Goal: Information Seeking & Learning: Learn about a topic

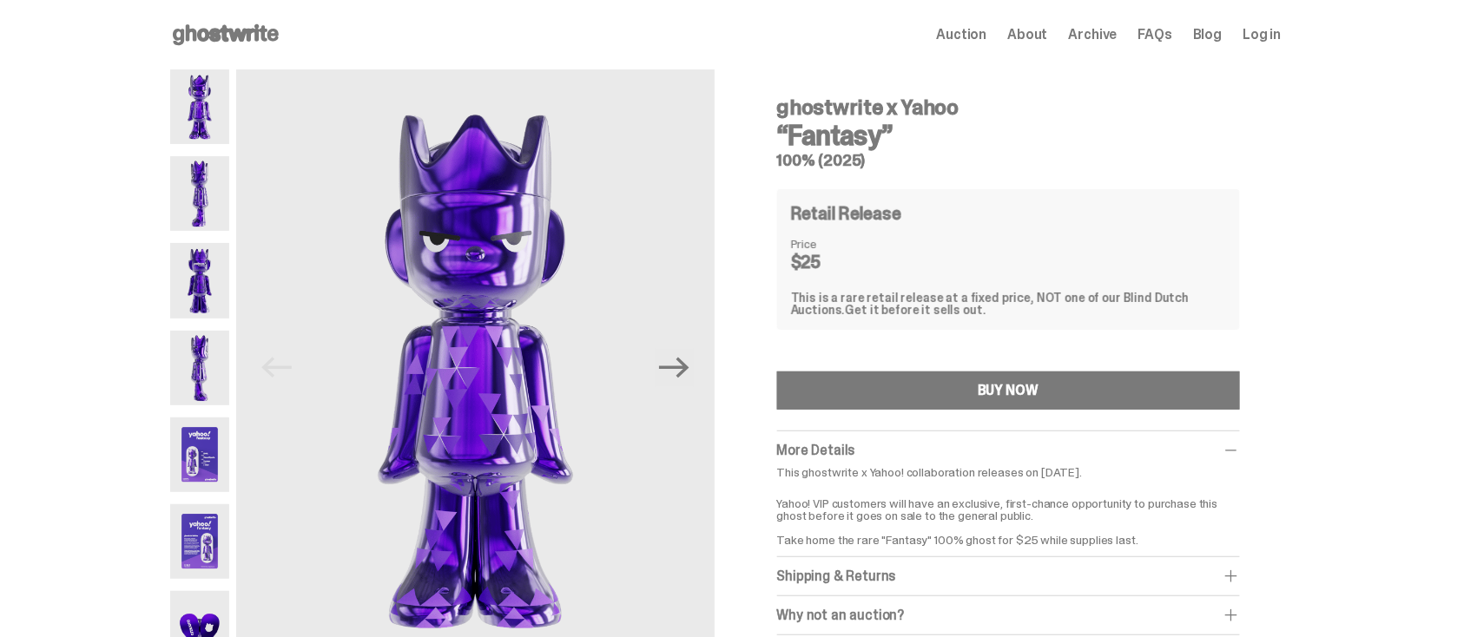
click at [221, 122] on img at bounding box center [200, 106] width 60 height 75
click at [199, 202] on img at bounding box center [200, 193] width 60 height 75
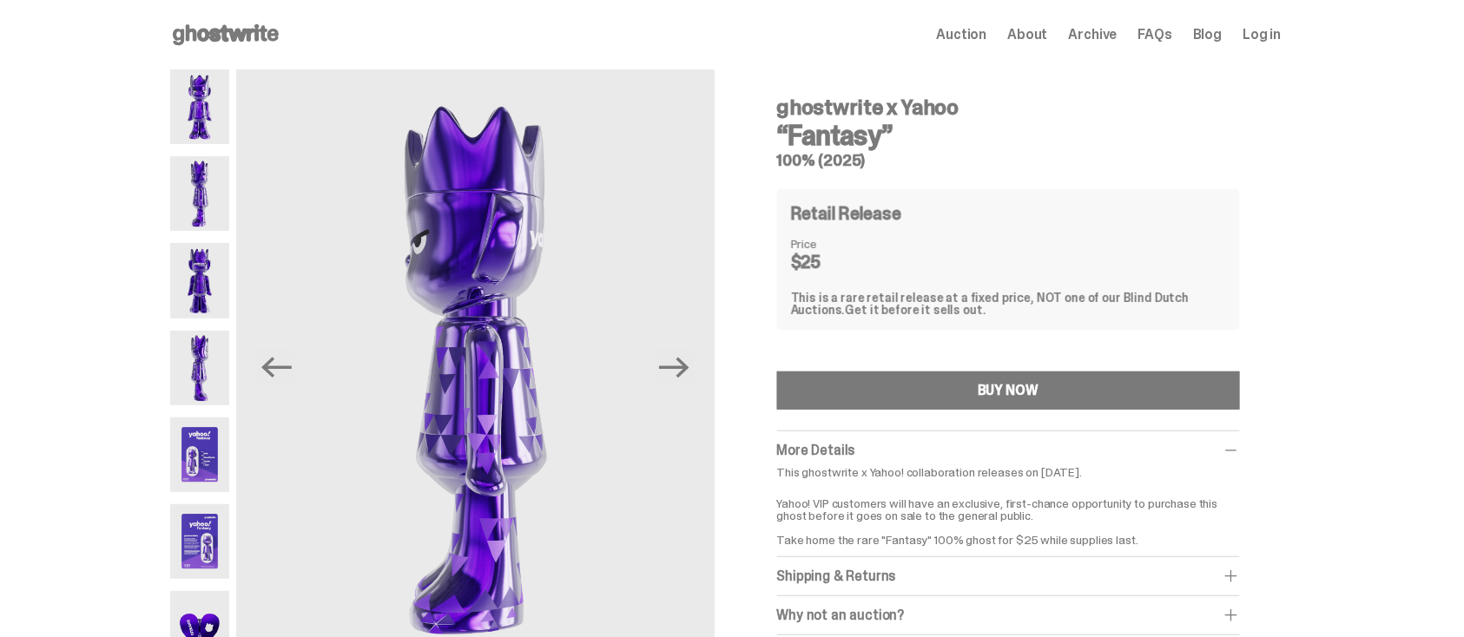
click at [201, 266] on img at bounding box center [200, 280] width 60 height 75
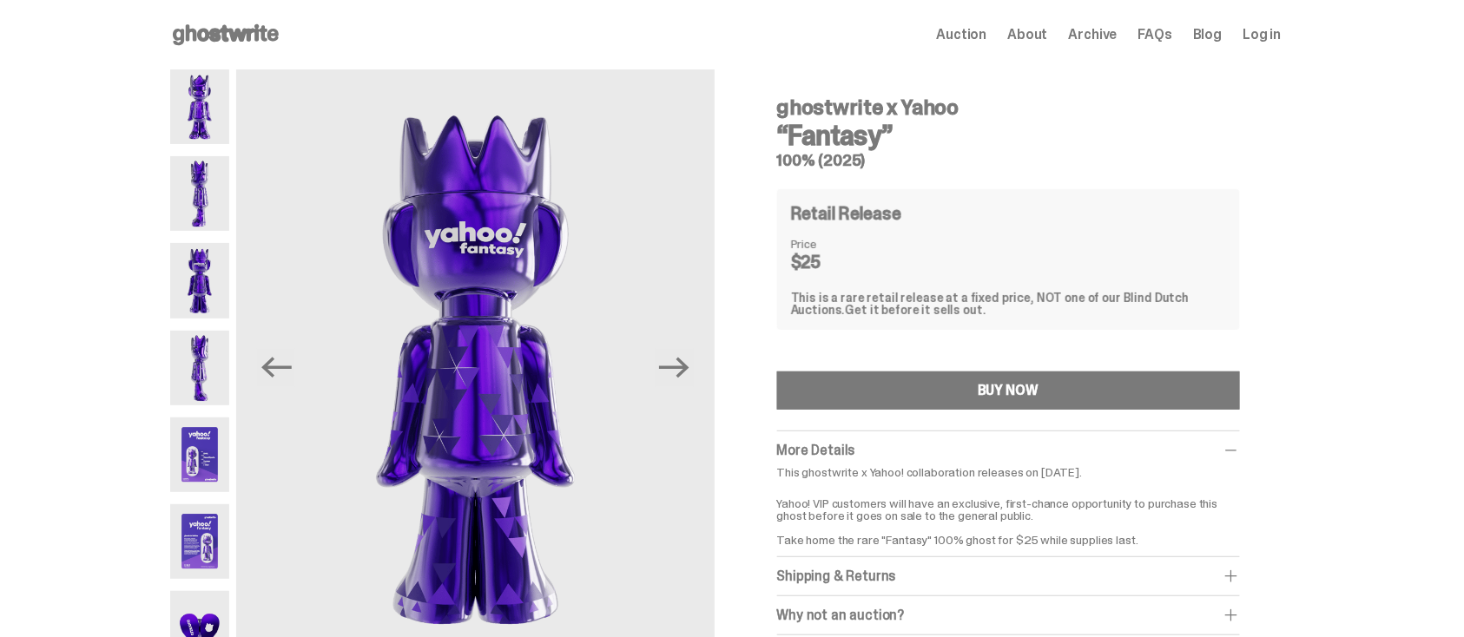
click at [205, 337] on img at bounding box center [200, 368] width 60 height 75
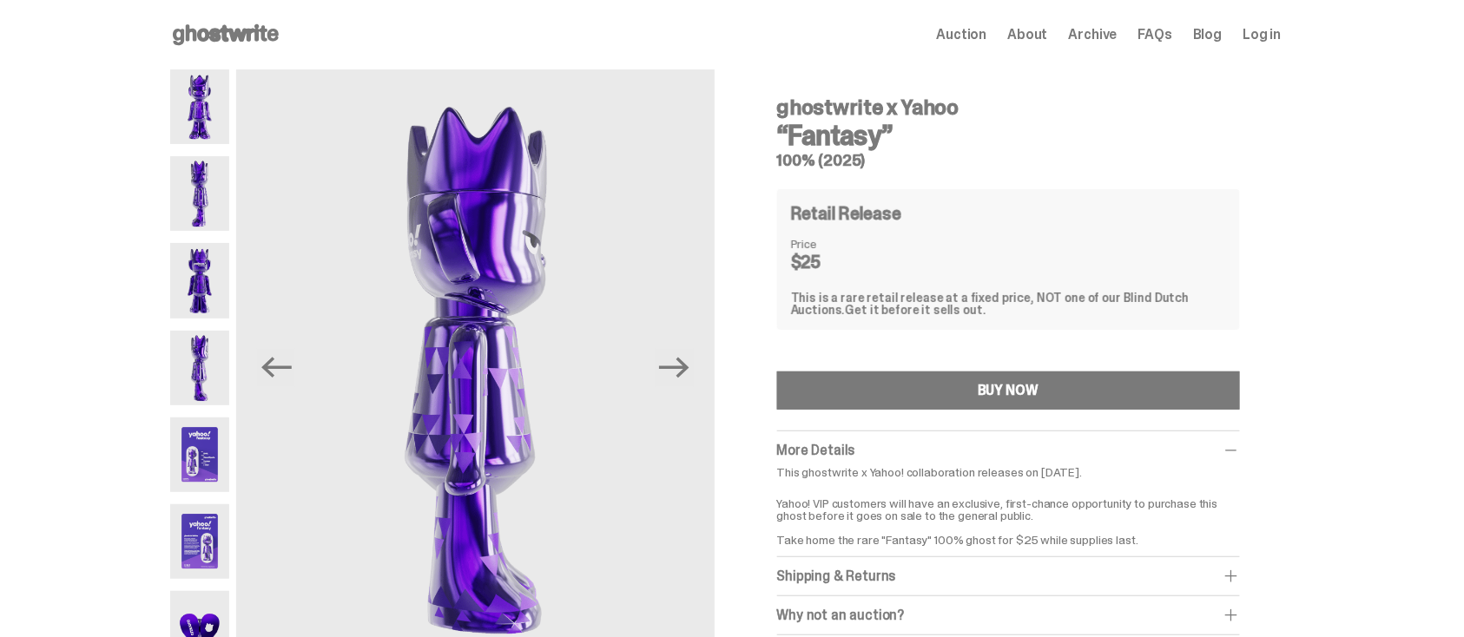
click at [204, 434] on img at bounding box center [200, 455] width 60 height 75
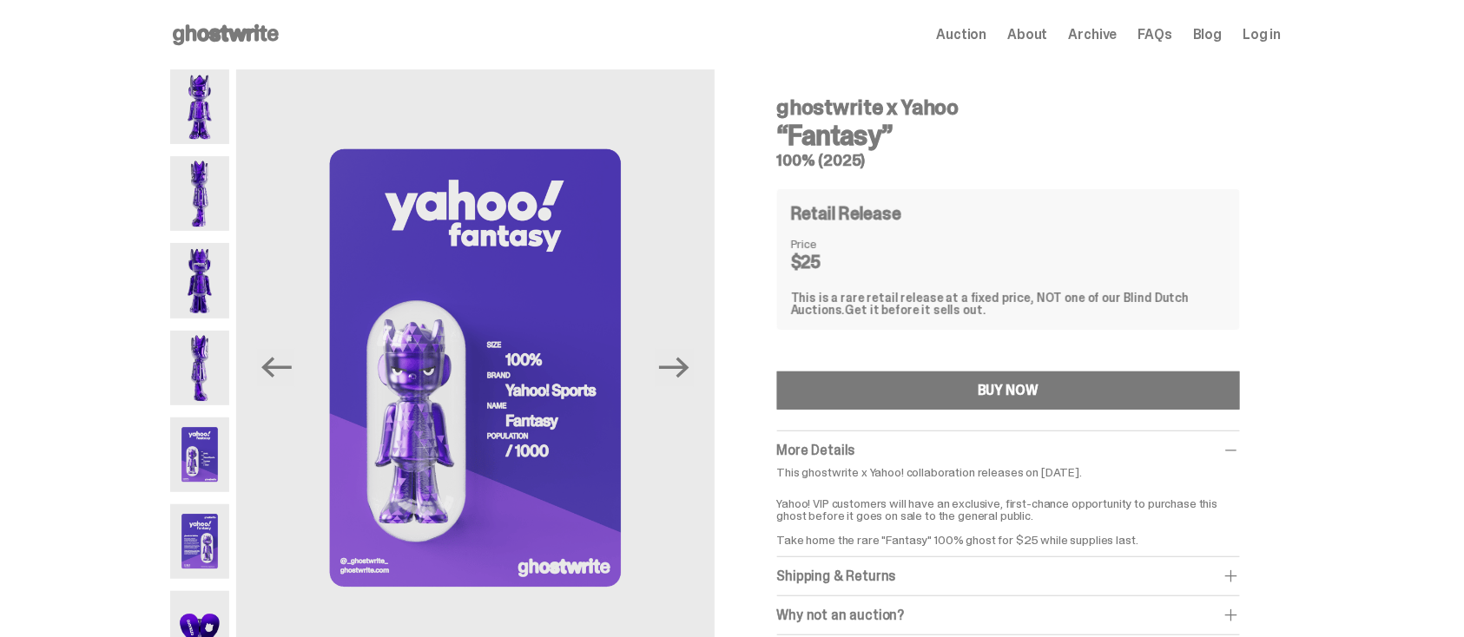
click at [204, 525] on img at bounding box center [200, 541] width 60 height 75
